Goal: Use online tool/utility: Utilize a website feature to perform a specific function

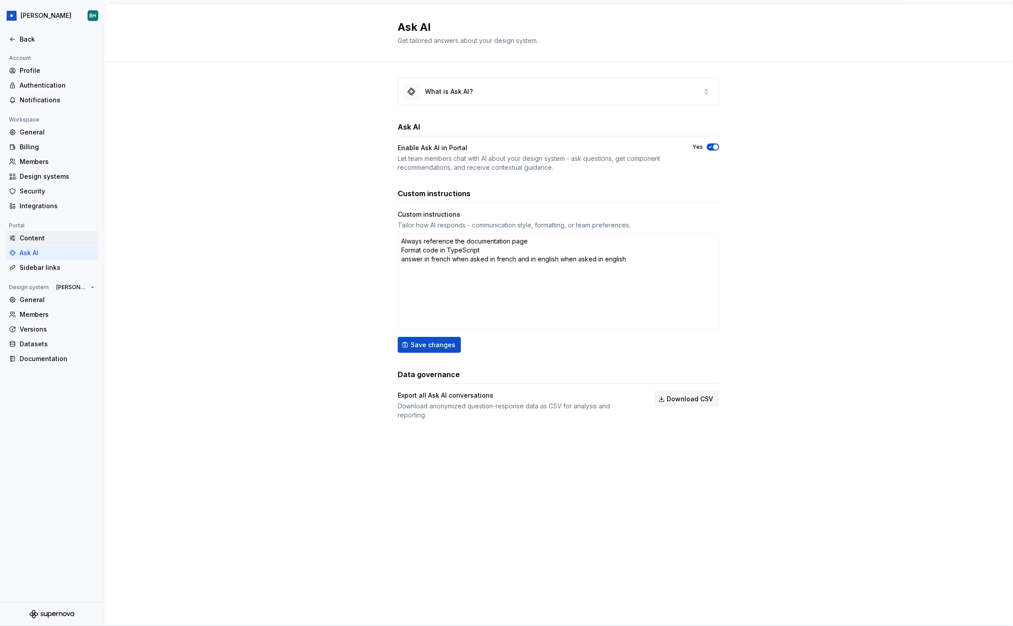
click at [39, 235] on div "Content" at bounding box center [57, 238] width 75 height 9
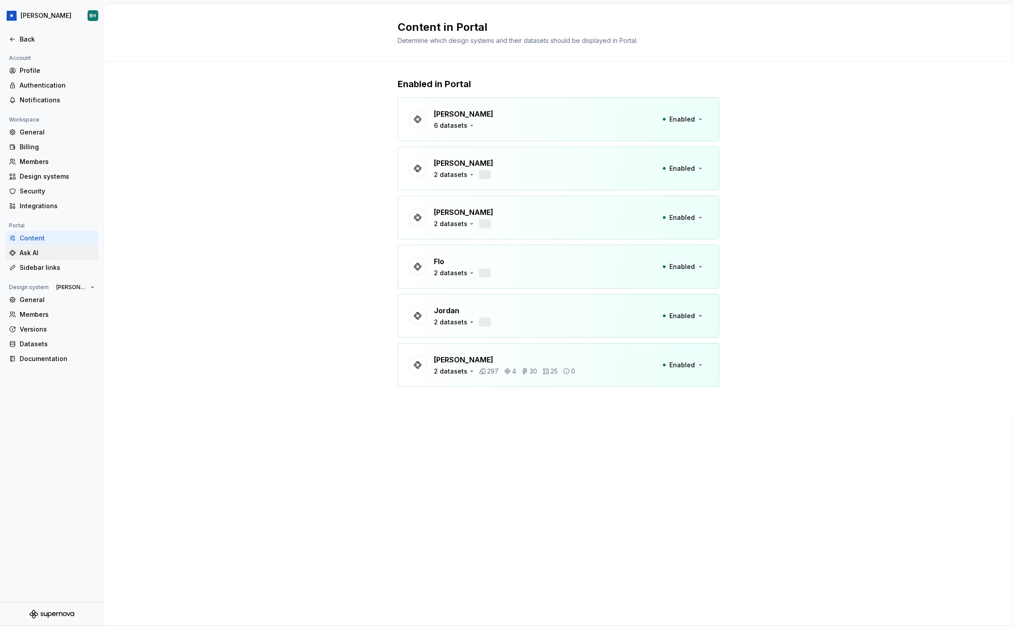
click at [40, 246] on div "Ask AI" at bounding box center [51, 253] width 93 height 14
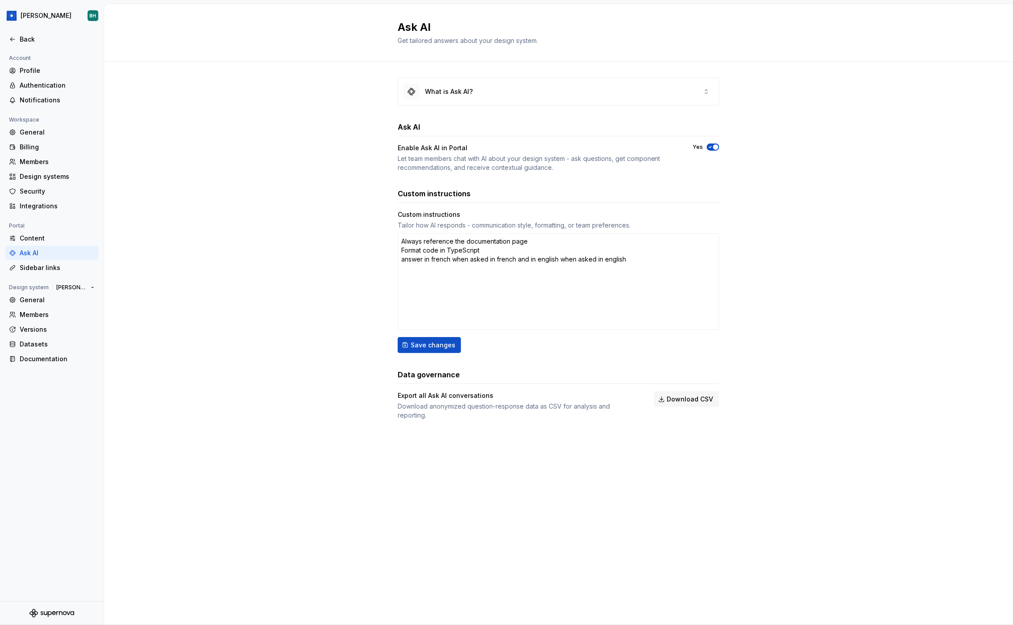
type textarea "*"
